Goal: Task Accomplishment & Management: Use online tool/utility

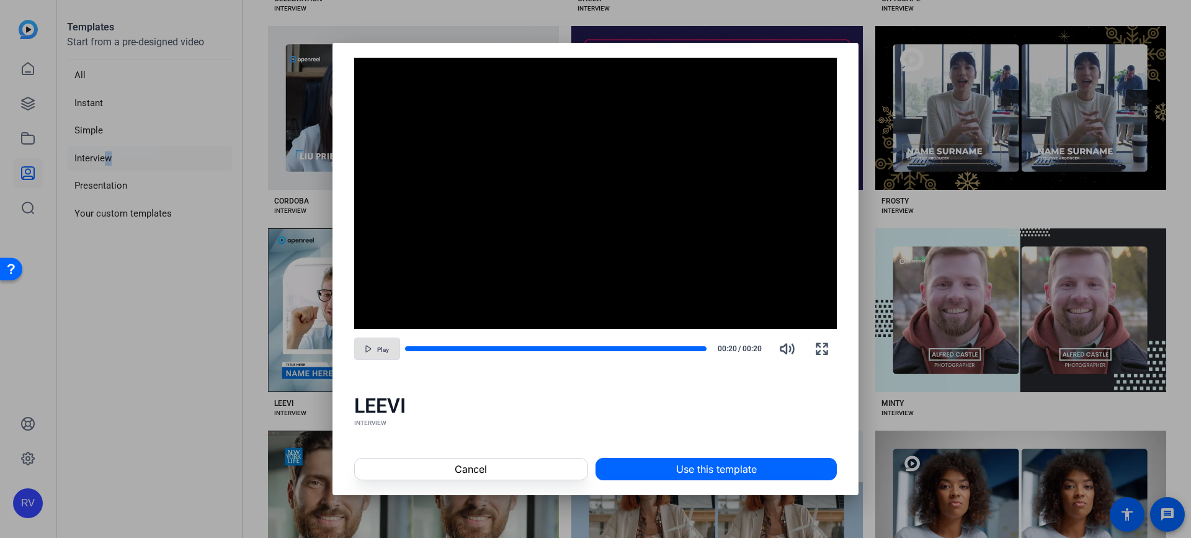
scroll to position [683, 0]
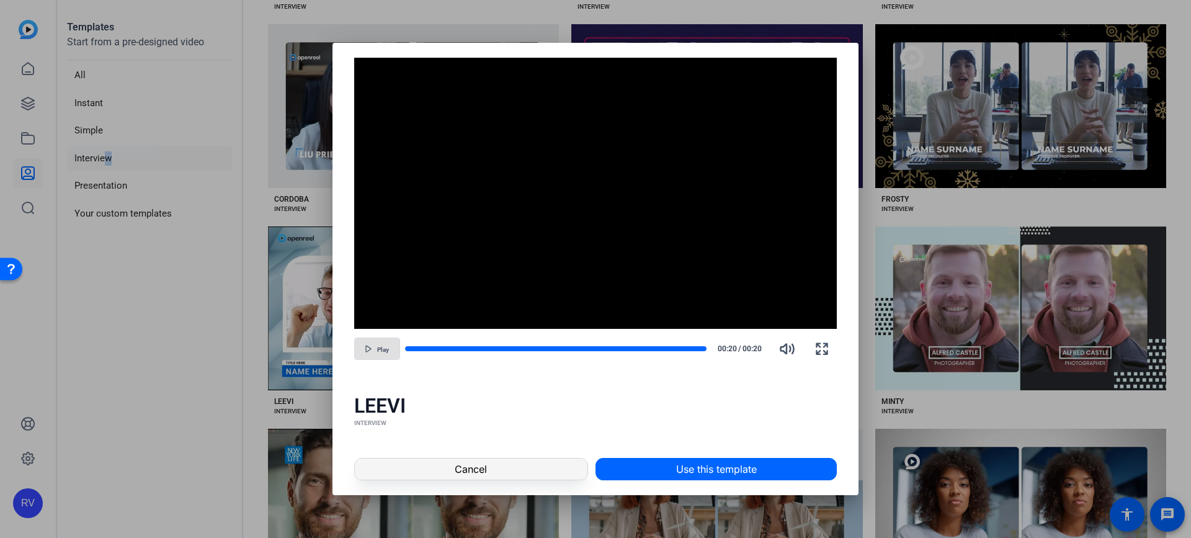
click at [465, 472] on span "Cancel" at bounding box center [471, 469] width 32 height 15
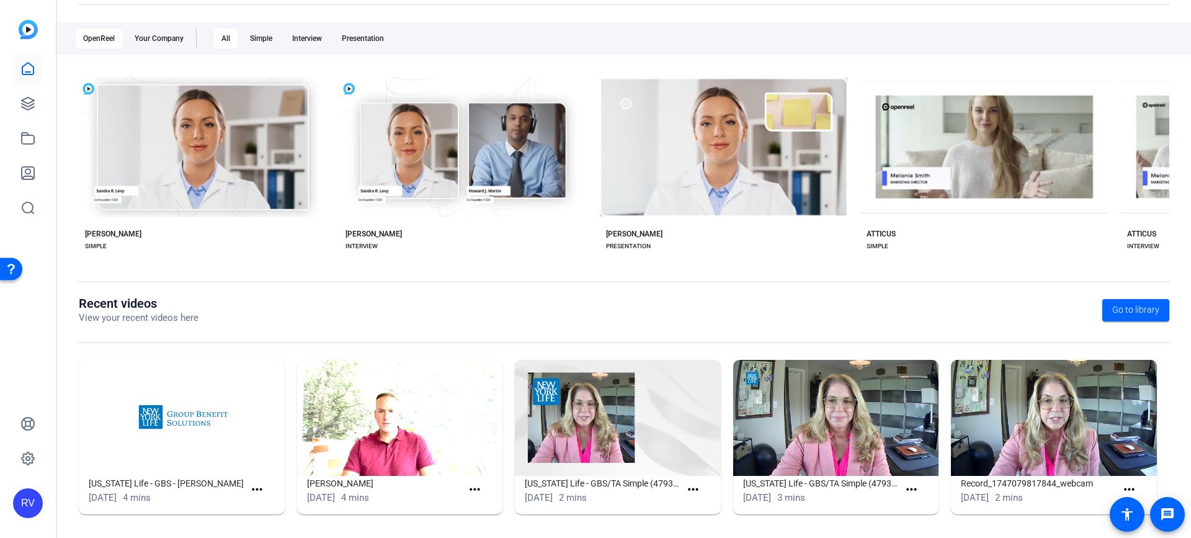
scroll to position [195, 0]
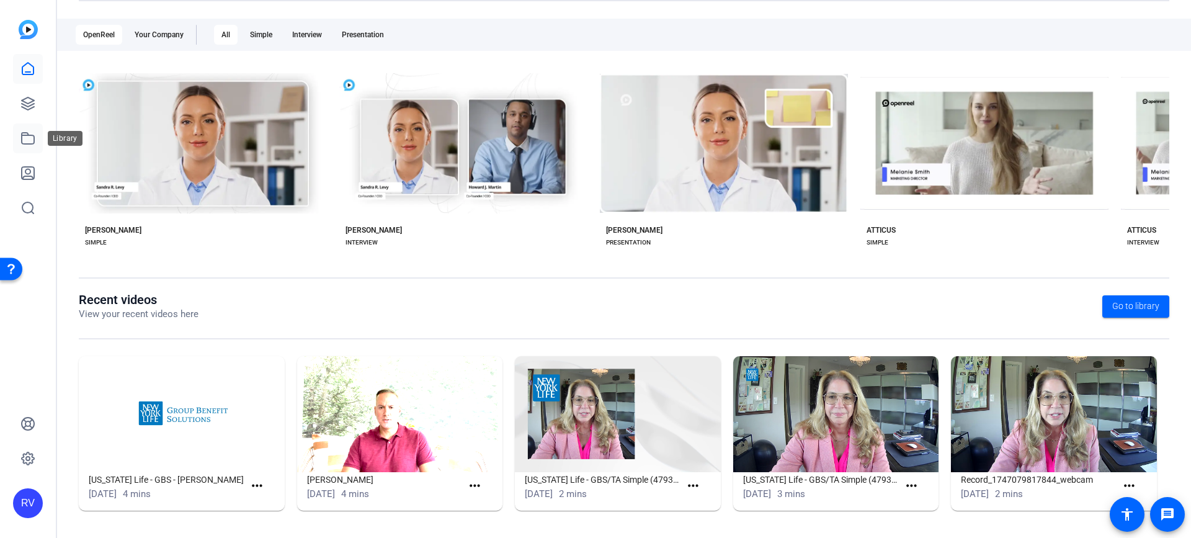
click at [31, 141] on icon at bounding box center [27, 138] width 15 height 15
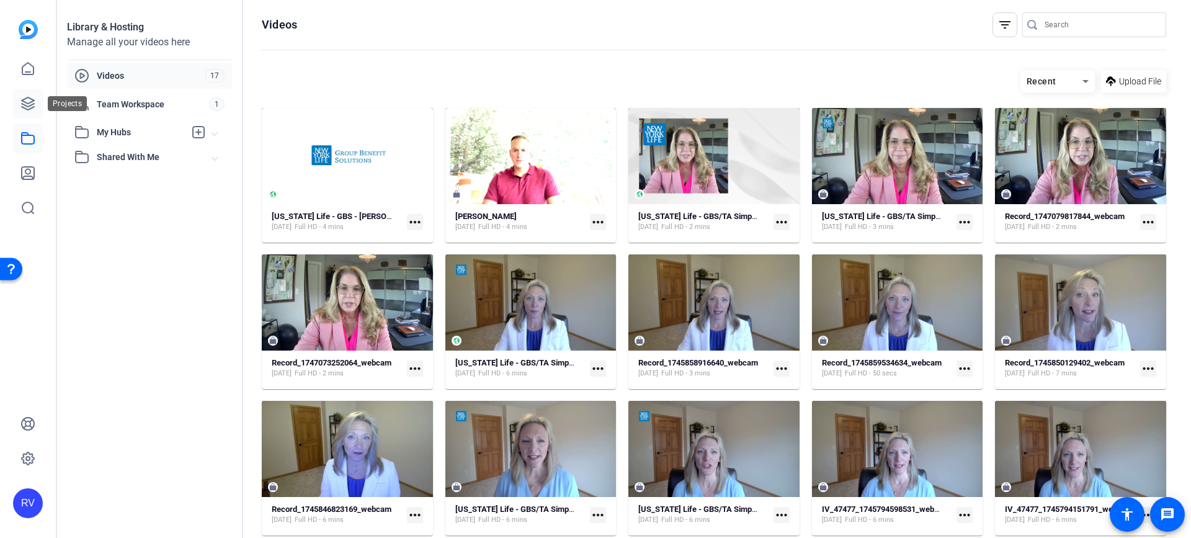
click at [21, 106] on icon at bounding box center [27, 103] width 15 height 15
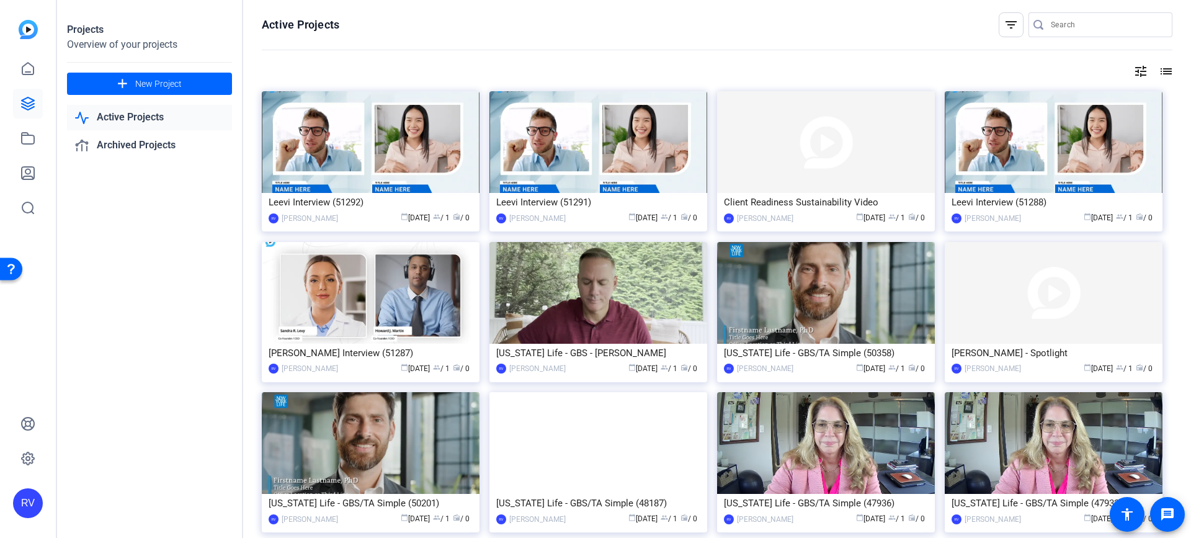
drag, startPoint x: 601, startPoint y: 135, endPoint x: 573, endPoint y: 140, distance: 28.4
click at [573, 140] on img at bounding box center [599, 142] width 218 height 102
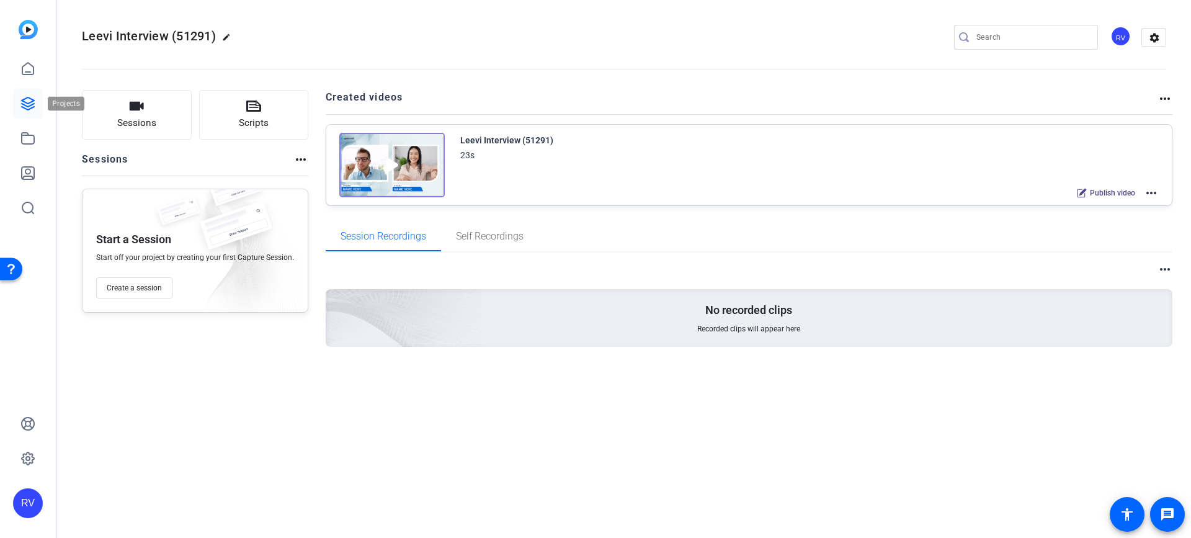
click at [25, 104] on icon at bounding box center [27, 103] width 15 height 15
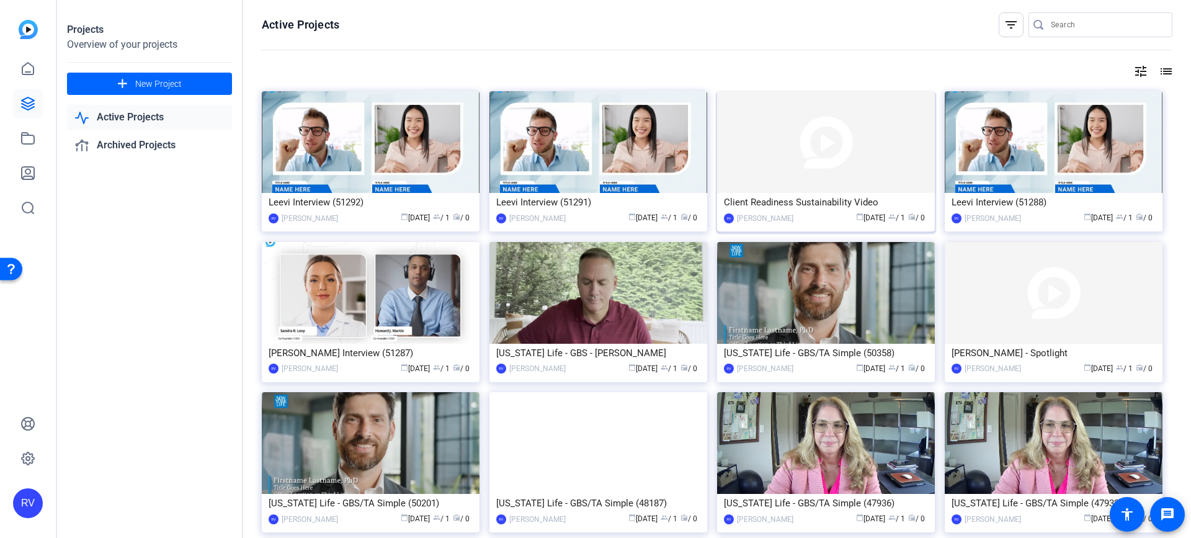
click at [775, 130] on img at bounding box center [826, 142] width 218 height 102
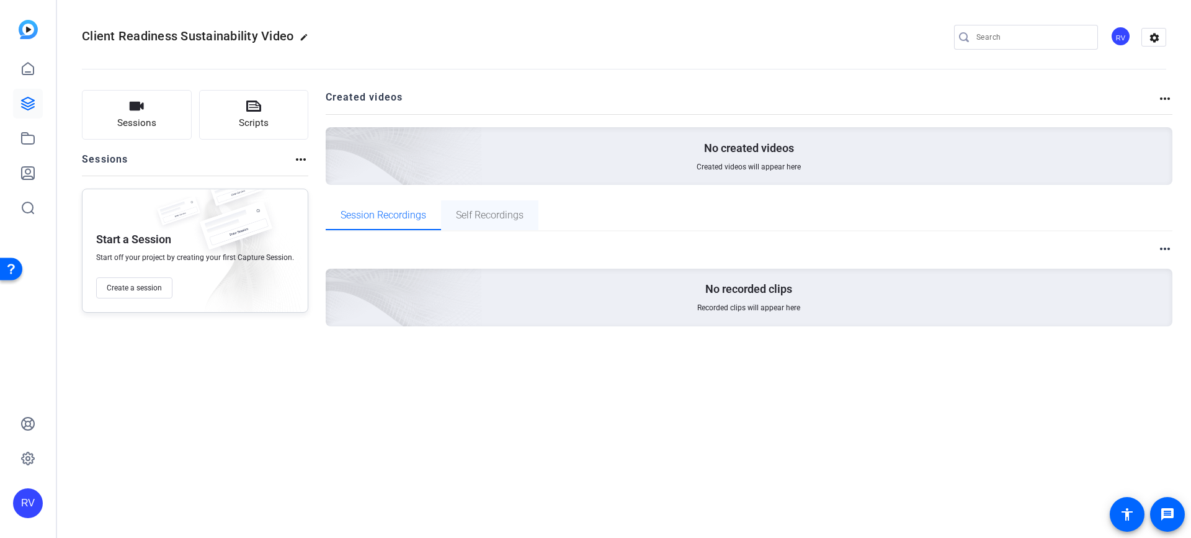
click at [489, 211] on span "Self Recordings" at bounding box center [490, 215] width 68 height 10
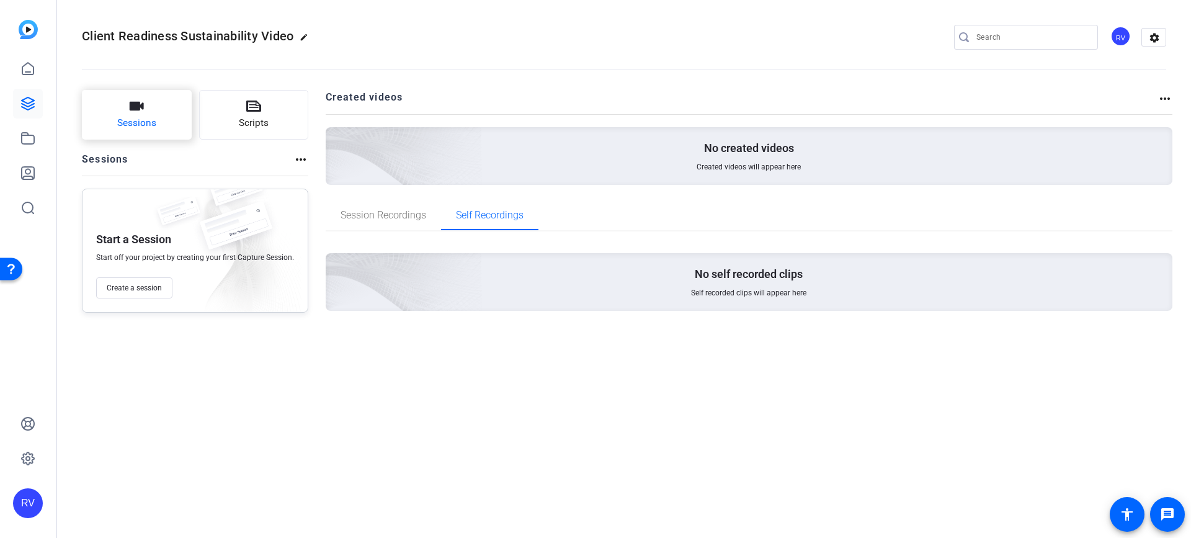
click at [138, 112] on icon "button" at bounding box center [136, 106] width 15 height 15
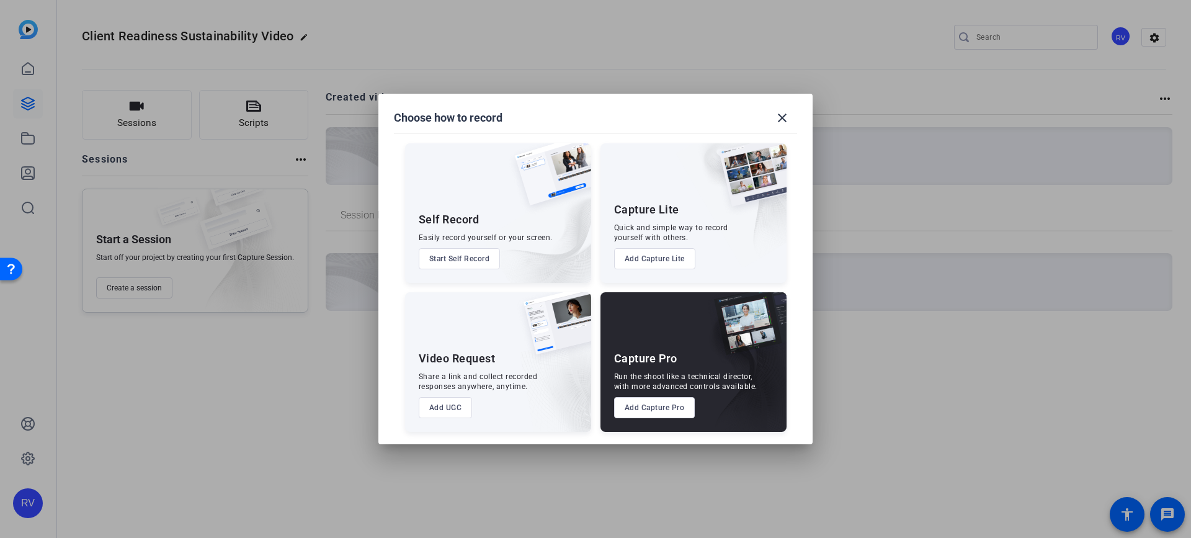
click at [466, 254] on button "Start Self Record" at bounding box center [460, 258] width 82 height 21
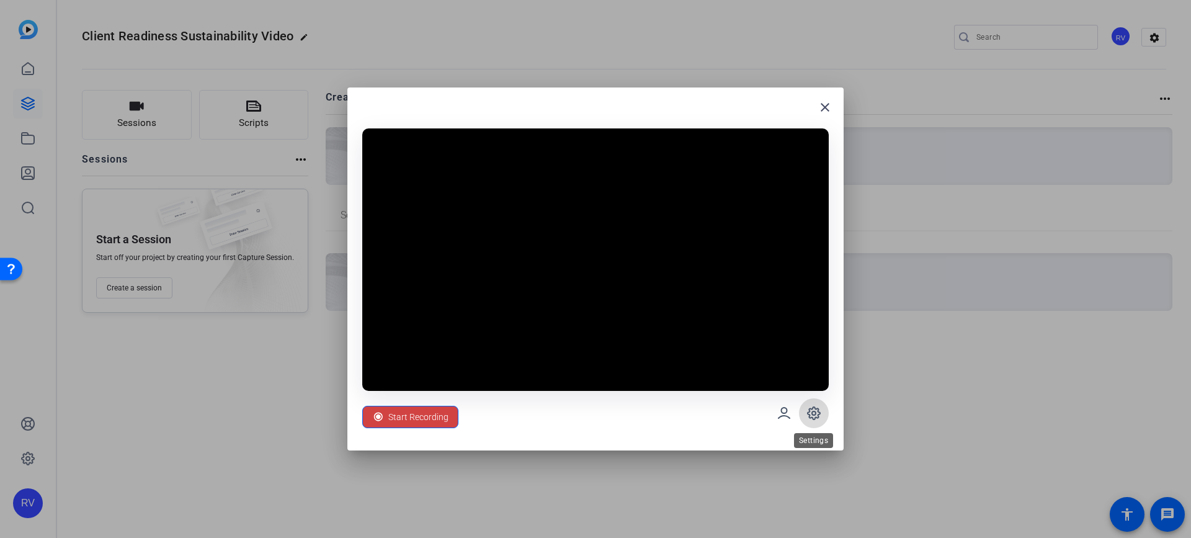
click at [817, 421] on span at bounding box center [814, 413] width 30 height 30
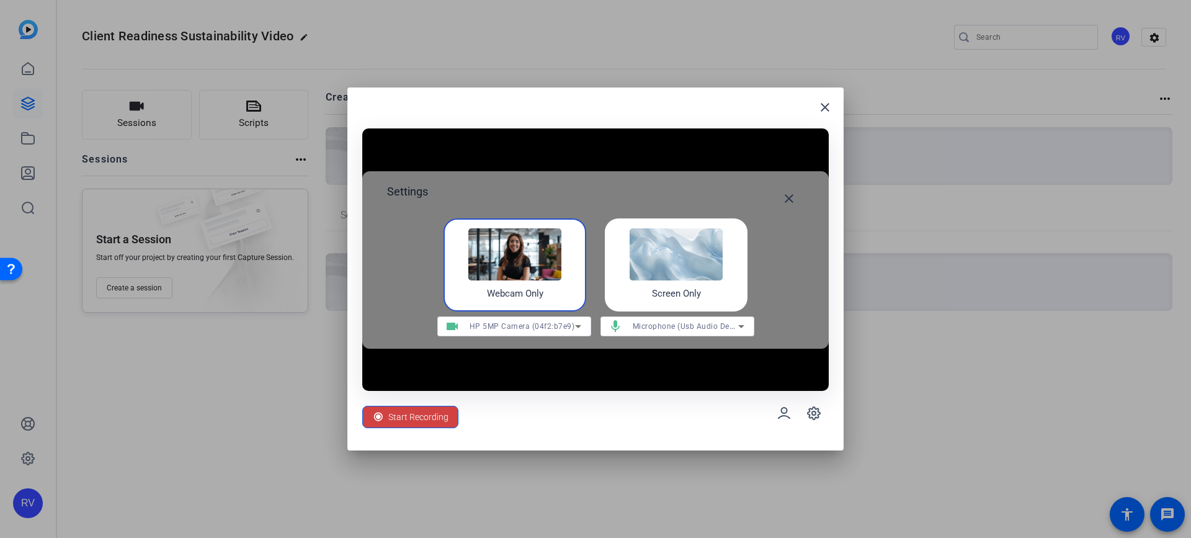
click at [579, 321] on icon at bounding box center [578, 326] width 15 height 15
click at [579, 321] on div at bounding box center [595, 269] width 1191 height 538
click at [791, 199] on mat-icon "close" at bounding box center [789, 198] width 15 height 15
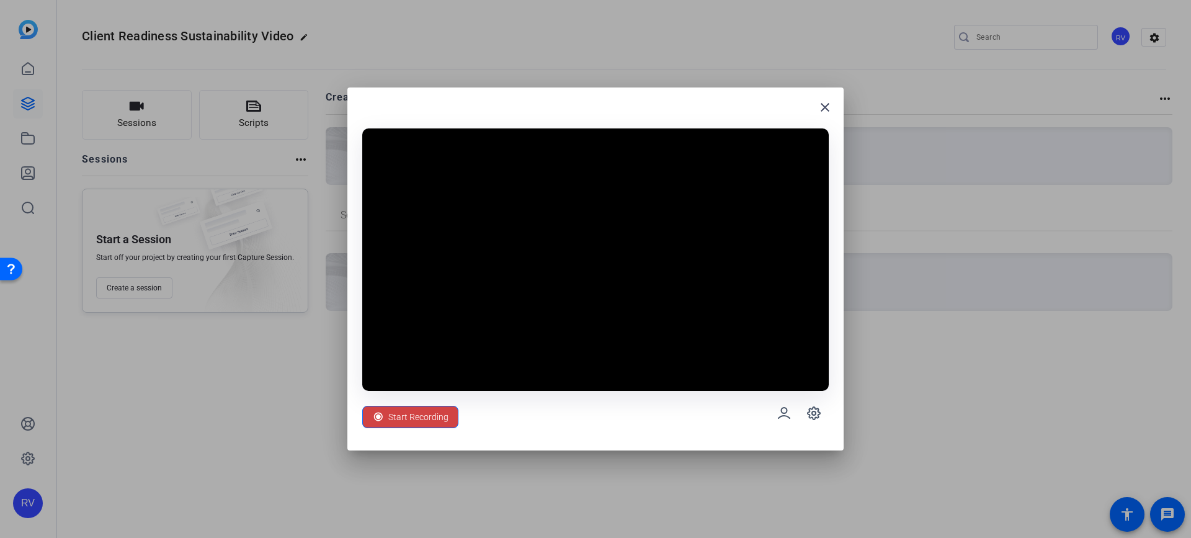
drag, startPoint x: 612, startPoint y: 94, endPoint x: -346, endPoint y: 132, distance: 958.7
click at [0, 132] on html "Accessibility Screen-Reader Guide, Feedback, and Issue Reporting | New window R…" at bounding box center [595, 269] width 1191 height 538
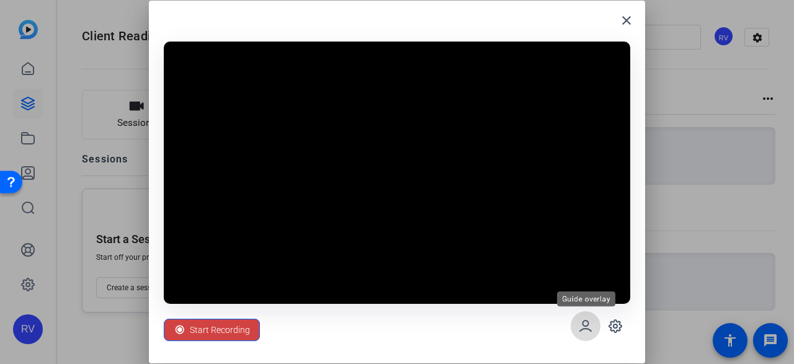
click at [583, 333] on icon at bounding box center [585, 326] width 15 height 15
click at [613, 333] on icon at bounding box center [615, 326] width 15 height 15
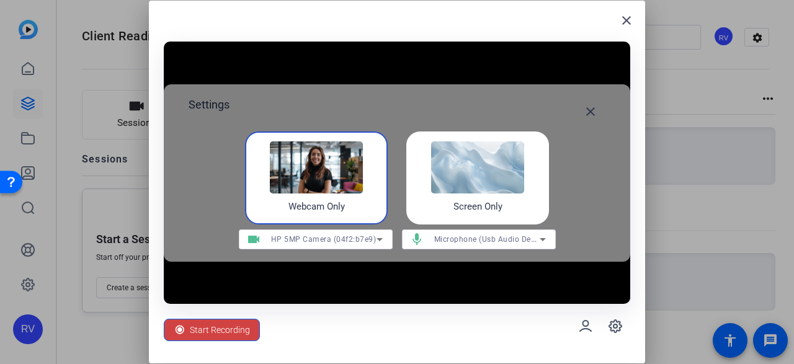
click at [501, 176] on img at bounding box center [477, 167] width 93 height 52
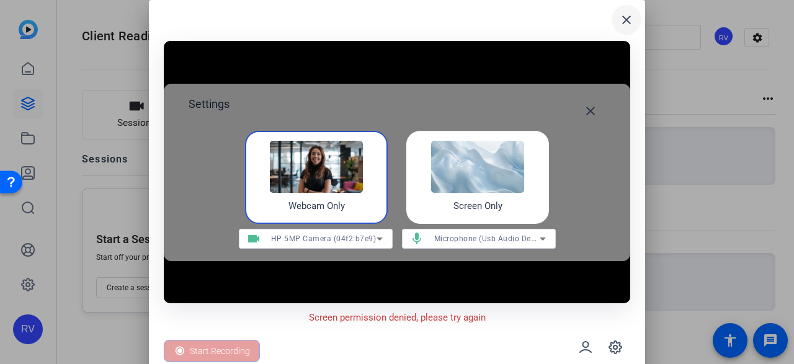
click at [624, 20] on mat-icon "close" at bounding box center [626, 19] width 15 height 15
